Goal: Task Accomplishment & Management: Manage account settings

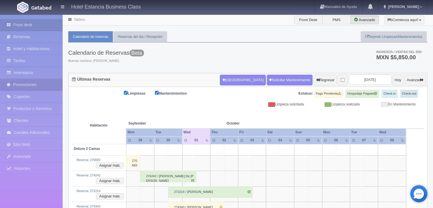
click at [24, 83] on link "Promociones" at bounding box center [31, 85] width 63 height 12
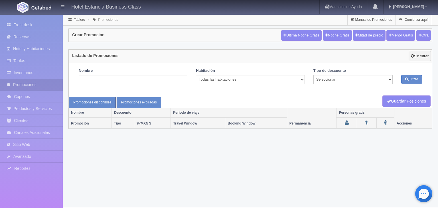
click at [153, 103] on link "Promociones expiradas" at bounding box center [138, 102] width 45 height 11
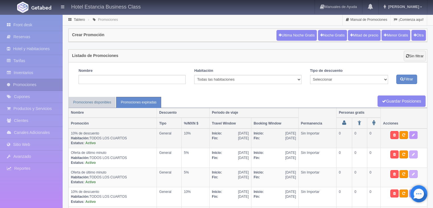
click at [413, 135] on icon at bounding box center [413, 134] width 3 height 3
select select "General"
type input "17-08-2025"
type input "02-09-2025"
type input "16-08-2025"
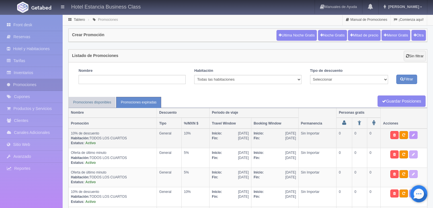
type input "02-09-2025"
checkbox input "true"
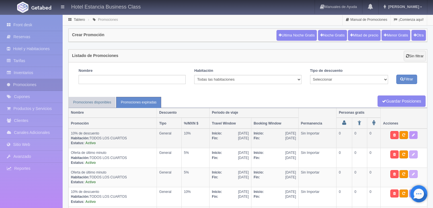
checkbox input "true"
type input "10"
type input "0"
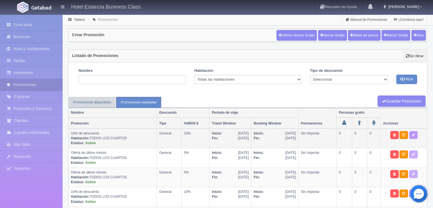
type input "20"
select select "10% de descuento"
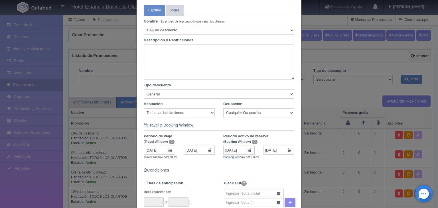
scroll to position [38, 0]
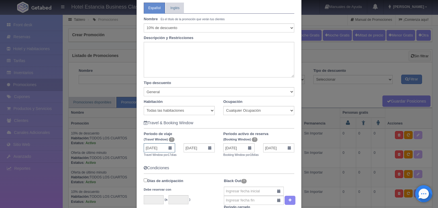
click at [156, 149] on input "17-08-2025" at bounding box center [159, 147] width 31 height 9
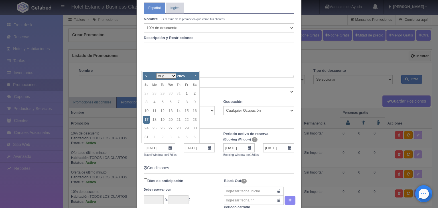
click at [194, 77] on span "Next" at bounding box center [195, 75] width 5 height 5
click at [156, 102] on link "6" at bounding box center [154, 102] width 7 height 8
type input "06-10-2025"
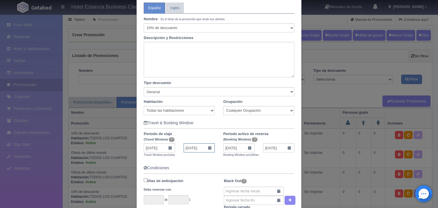
click at [201, 149] on input "06-10-2025" at bounding box center [198, 147] width 31 height 9
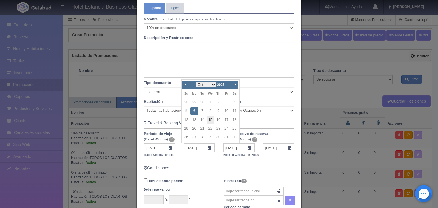
click at [209, 119] on link "15" at bounding box center [210, 120] width 7 height 8
type input "15-10-2025"
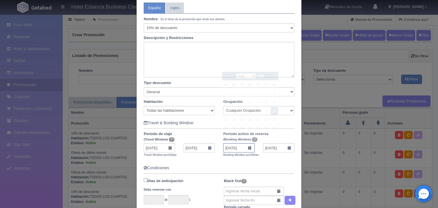
click at [247, 148] on input "16-08-2025" at bounding box center [238, 147] width 31 height 9
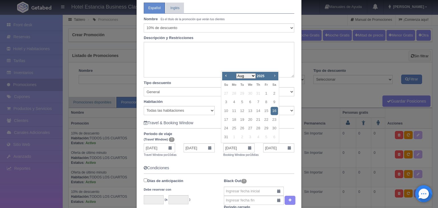
click at [274, 75] on span "Next" at bounding box center [274, 75] width 5 height 5
click at [247, 95] on link "1" at bounding box center [249, 93] width 7 height 8
type input "01-10-2025"
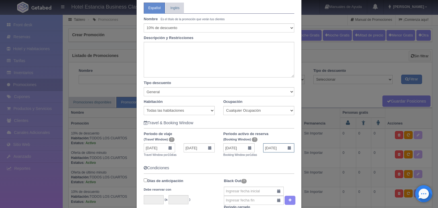
click at [273, 147] on input "01-10-2025" at bounding box center [278, 147] width 31 height 9
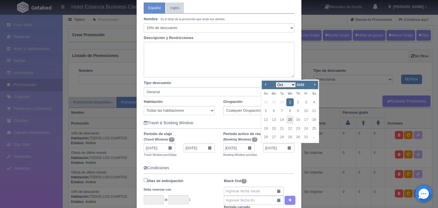
click at [289, 118] on link "15" at bounding box center [289, 120] width 7 height 8
type input "15-10-2025"
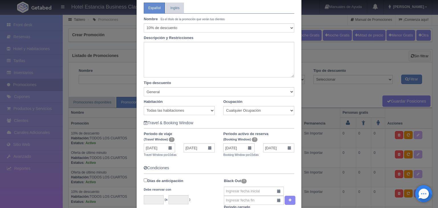
click at [216, 161] on form "Información basica Español Inglés Nombre Es el título de la promoción que verán…" at bounding box center [219, 189] width 150 height 394
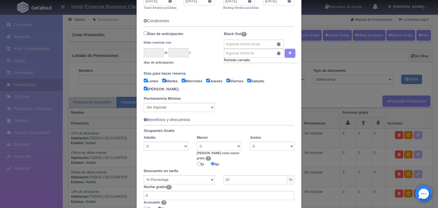
scroll to position [208, 0]
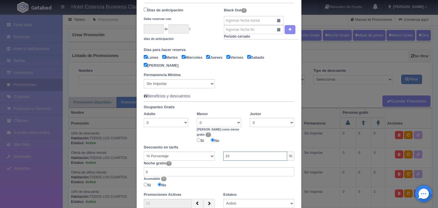
drag, startPoint x: 242, startPoint y: 152, endPoint x: 213, endPoint y: 150, distance: 28.8
click at [213, 152] on div "% Porcentaje MXN $ Cantidad 10 % MXN $ 0.00" at bounding box center [218, 156] width 159 height 9
type input "5"
click at [209, 161] on div "Noche gratis ? 0 Acumulable ? Si No" at bounding box center [218, 175] width 159 height 28
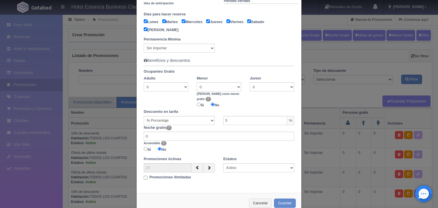
scroll to position [252, 0]
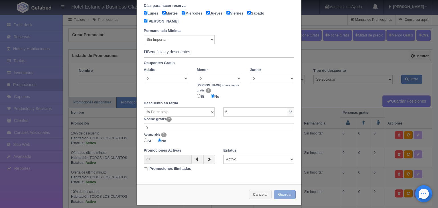
click at [285, 190] on button "Guardar" at bounding box center [285, 194] width 22 height 9
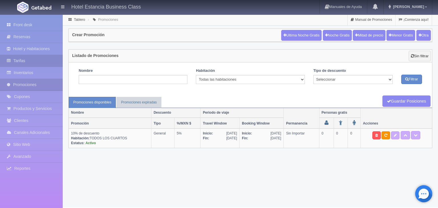
click at [27, 59] on link "Tarifas" at bounding box center [31, 61] width 63 height 12
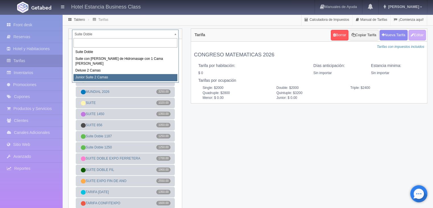
select select "2164"
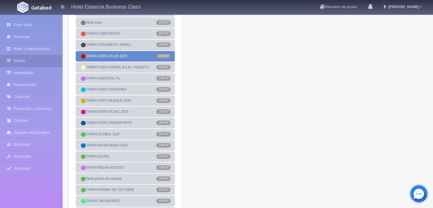
scroll to position [114, 0]
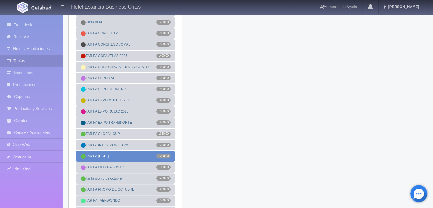
click at [142, 160] on link "TARIFA [DATE] 1200.00" at bounding box center [125, 156] width 99 height 11
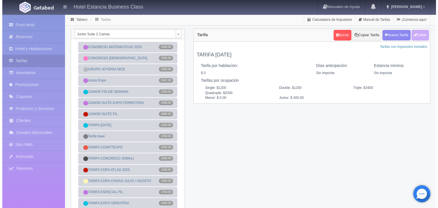
scroll to position [0, 0]
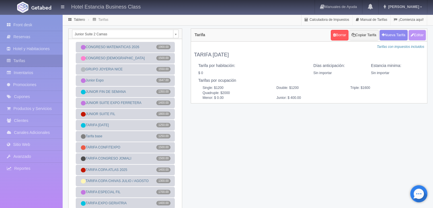
click at [418, 36] on button "Editar" at bounding box center [417, 35] width 17 height 11
type input "TARIFA [DATE]"
select select "0"
type input "0"
checkbox input "false"
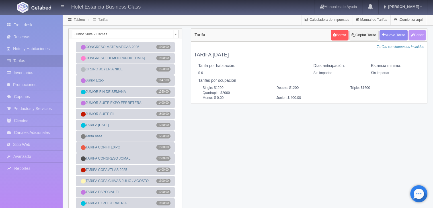
type input "1200"
type input "1600"
type input "2000"
type input "0.00"
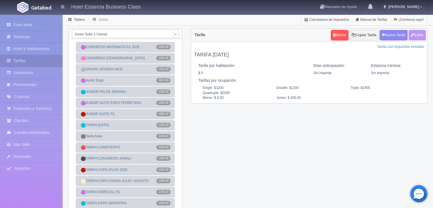
type input "400.00"
checkbox input "true"
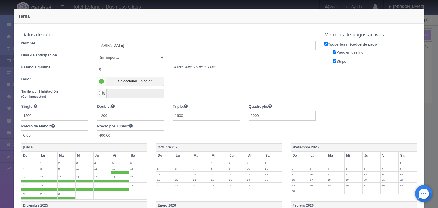
scroll to position [55, 0]
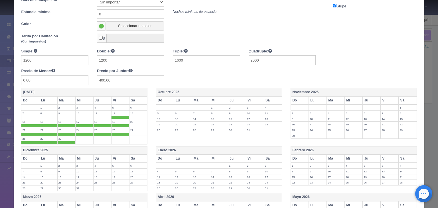
click at [170, 116] on label "12" at bounding box center [165, 118] width 18 height 5
click at [168, 112] on label "5" at bounding box center [165, 113] width 18 height 5
click at [177, 111] on label "6" at bounding box center [183, 113] width 18 height 5
click at [211, 106] on label "1" at bounding box center [219, 107] width 18 height 5
click at [228, 107] on label "2" at bounding box center [237, 107] width 18 height 5
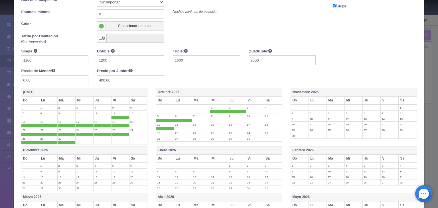
click at [248, 107] on label "3" at bounding box center [255, 107] width 18 height 5
click at [267, 109] on label "4" at bounding box center [273, 107] width 18 height 5
click at [265, 113] on label "11" at bounding box center [273, 115] width 18 height 5
click at [215, 116] on label "8" at bounding box center [219, 115] width 18 height 5
click at [196, 117] on label "7" at bounding box center [201, 115] width 18 height 5
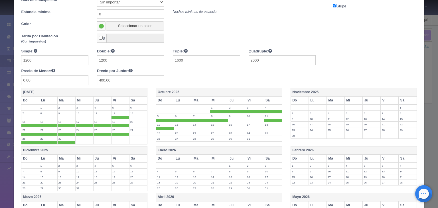
click at [237, 118] on td "9" at bounding box center [237, 117] width 18 height 9
click at [251, 117] on label "10" at bounding box center [255, 115] width 18 height 5
drag, startPoint x: 185, startPoint y: 126, endPoint x: 261, endPoint y: 135, distance: 76.6
click at [261, 135] on tbody "1 2 3 4 5 6 7 8 9 10 11 12 13 14 15 16 17 18 19 20 21 22 23 24 25 26 27 28 29 3…" at bounding box center [219, 123] width 126 height 37
click at [180, 126] on td "13" at bounding box center [183, 126] width 18 height 9
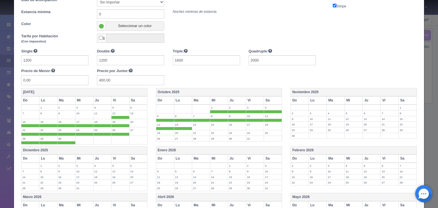
click at [197, 128] on td "14" at bounding box center [201, 126] width 18 height 9
click at [215, 125] on label "15" at bounding box center [219, 124] width 18 height 5
click at [234, 124] on label "16" at bounding box center [237, 124] width 18 height 5
click at [253, 125] on label "17" at bounding box center [255, 124] width 18 height 5
click at [265, 125] on label "18" at bounding box center [273, 124] width 18 height 5
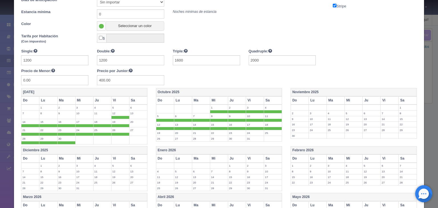
click at [265, 133] on label "25" at bounding box center [273, 132] width 18 height 5
click at [248, 142] on label "31" at bounding box center [255, 141] width 18 height 5
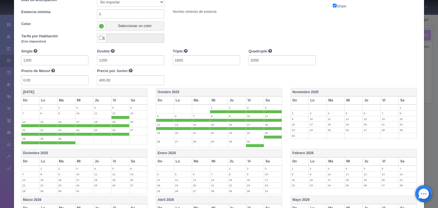
click at [246, 135] on td "24" at bounding box center [255, 134] width 18 height 9
click at [239, 135] on td "23" at bounding box center [237, 134] width 18 height 9
click at [233, 139] on label "30" at bounding box center [237, 141] width 18 height 5
click at [222, 134] on td "22" at bounding box center [219, 134] width 18 height 9
click at [214, 141] on label "29" at bounding box center [219, 141] width 18 height 5
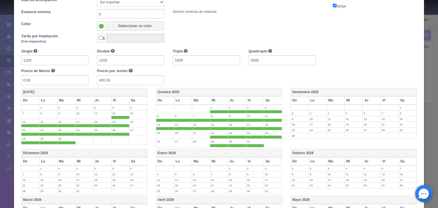
click at [195, 135] on td "21" at bounding box center [201, 134] width 18 height 9
click at [195, 139] on label "28" at bounding box center [201, 141] width 18 height 5
click at [178, 140] on label "27" at bounding box center [183, 141] width 18 height 5
click at [176, 135] on td "20" at bounding box center [183, 134] width 18 height 9
click at [169, 135] on td "19" at bounding box center [165, 134] width 18 height 9
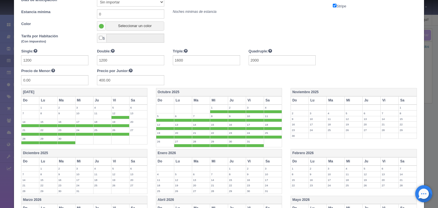
click at [168, 140] on label "26" at bounding box center [165, 141] width 18 height 5
click at [399, 107] on label "1" at bounding box center [407, 107] width 18 height 5
click at [402, 106] on label "1" at bounding box center [407, 107] width 18 height 5
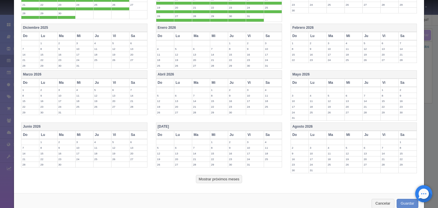
scroll to position [181, 0]
click at [398, 201] on button "Guardar" at bounding box center [407, 203] width 22 height 9
